Goal: Information Seeking & Learning: Learn about a topic

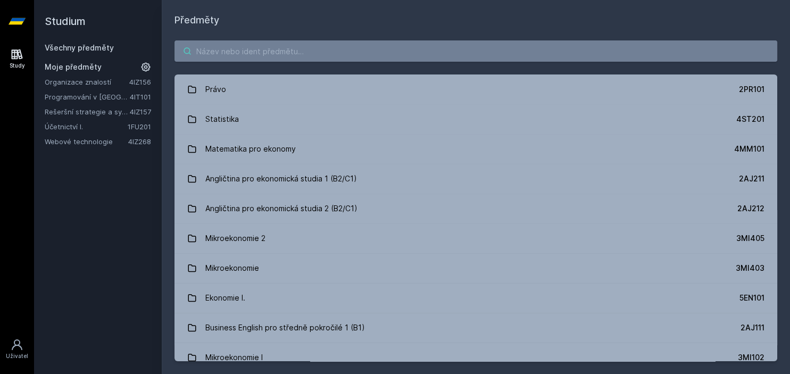
click at [250, 43] on input "search" at bounding box center [476, 50] width 603 height 21
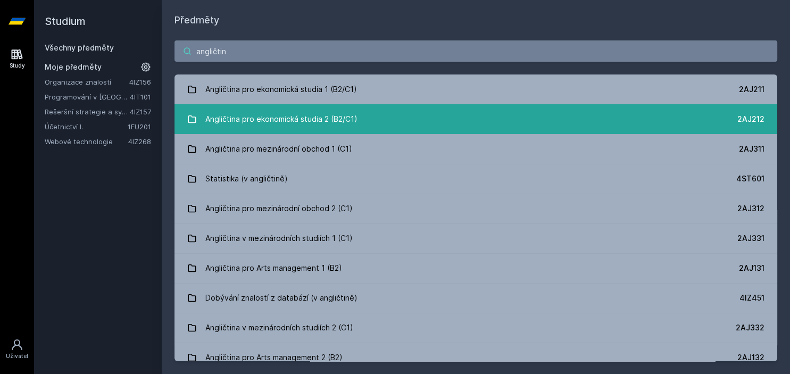
type input "angličtin"
click at [252, 120] on div "Angličtina pro ekonomická studia 2 (B2/C1)" at bounding box center [281, 119] width 152 height 21
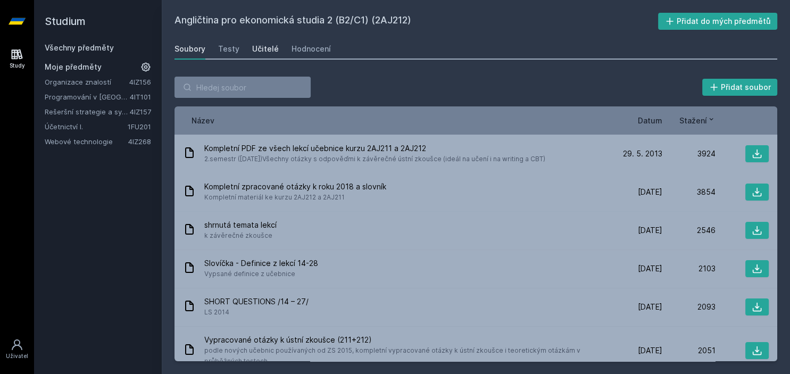
click at [259, 52] on div "Učitelé" at bounding box center [265, 49] width 27 height 11
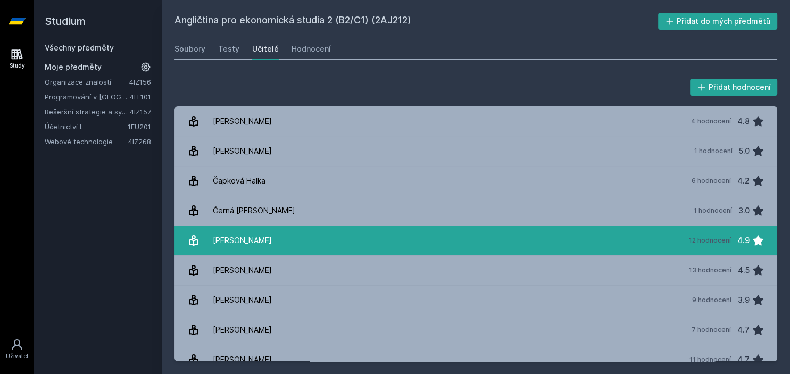
click at [572, 242] on link "[PERSON_NAME] 12 hodnocení 4.9" at bounding box center [476, 241] width 603 height 30
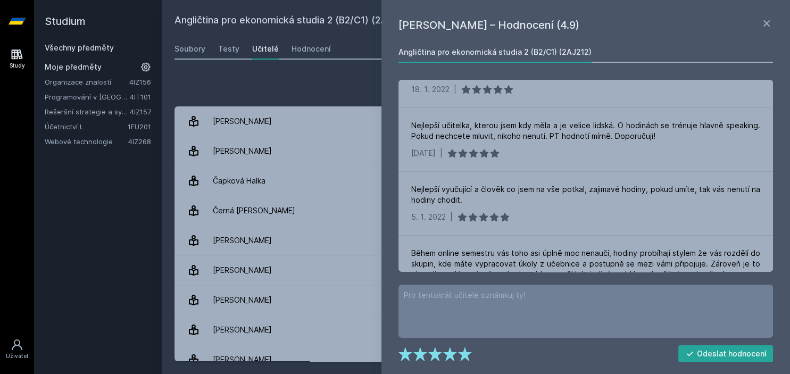
scroll to position [704, 0]
